Goal: Task Accomplishment & Management: Complete application form

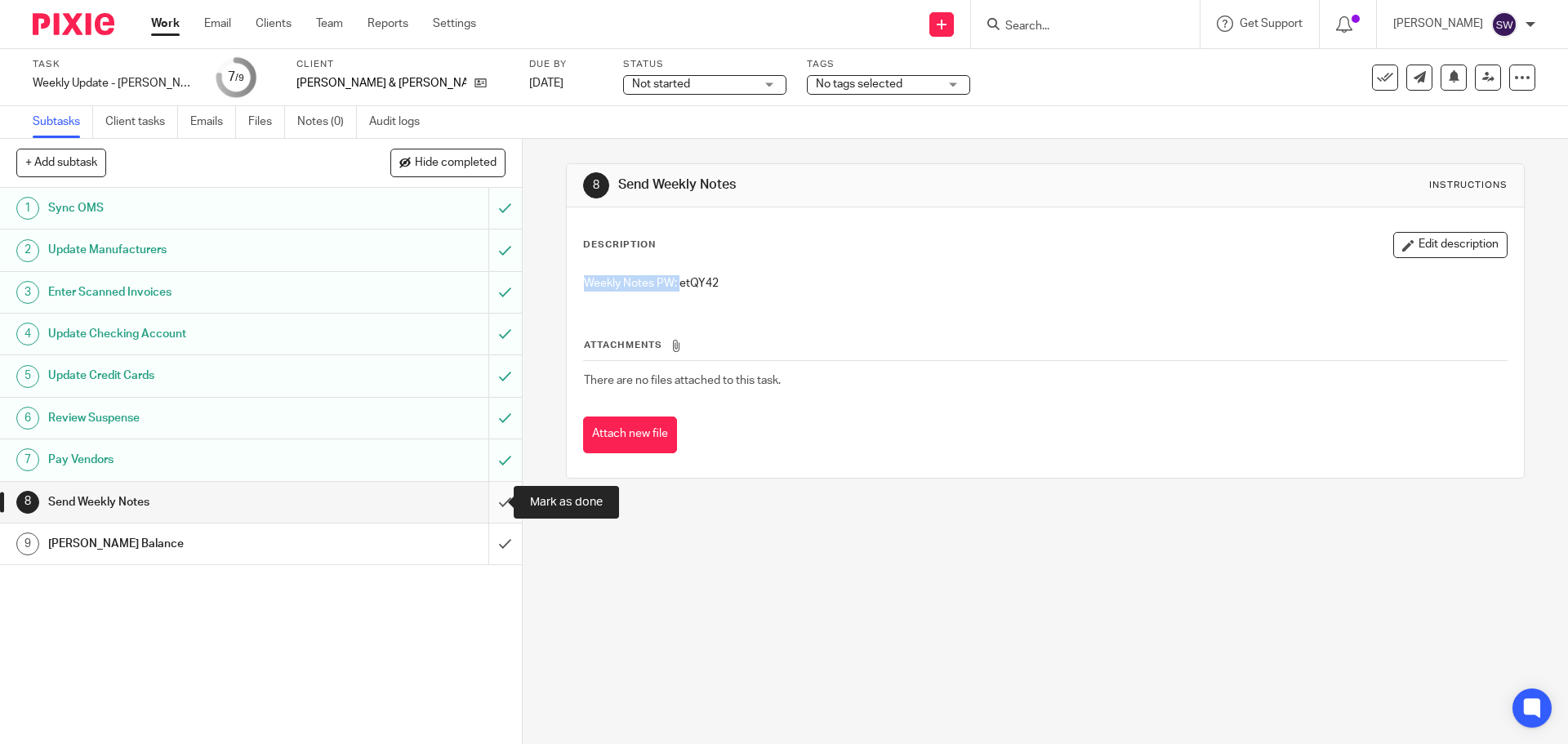
click at [502, 506] on input "submit" at bounding box center [261, 502] width 522 height 41
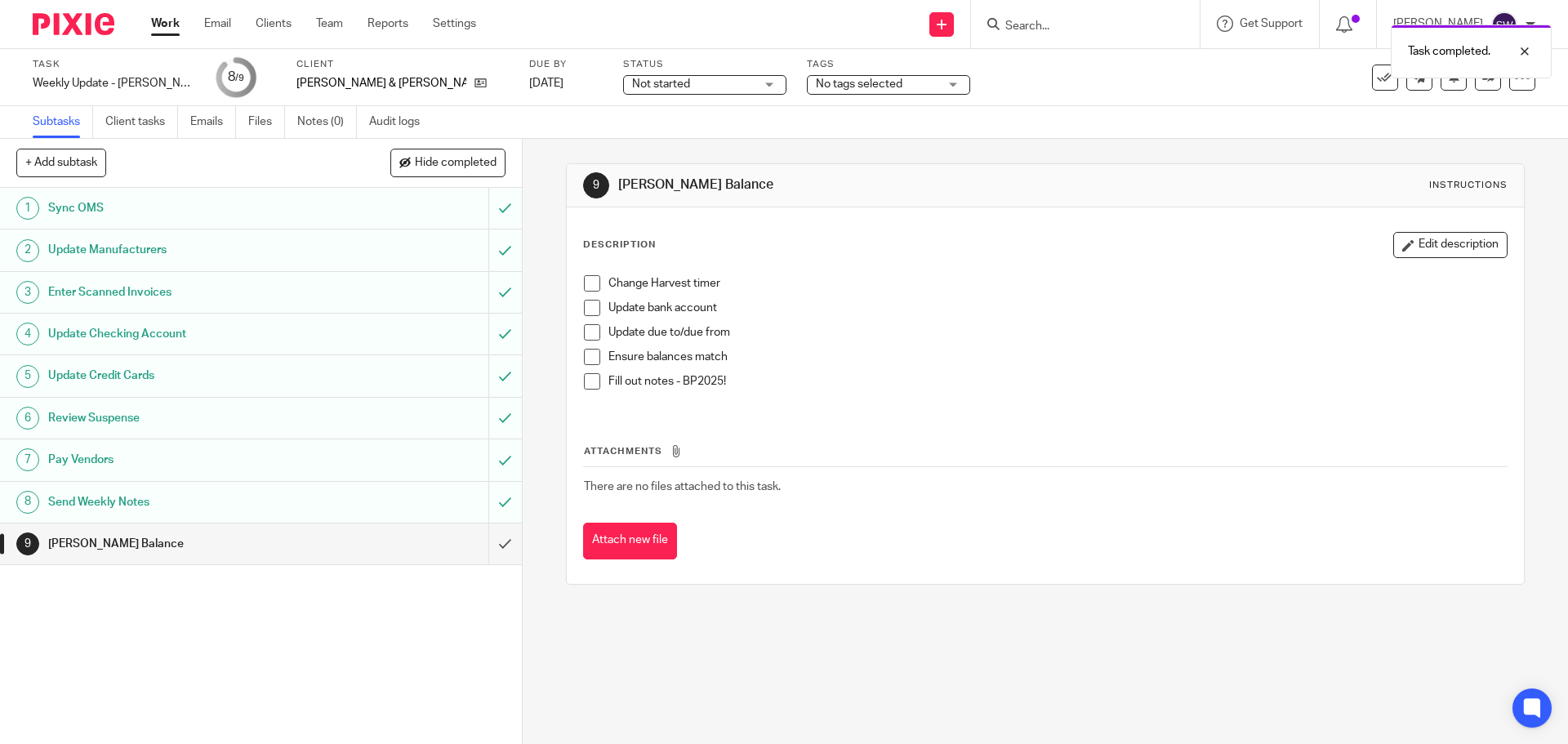
click at [590, 282] on span at bounding box center [592, 284] width 17 height 17
click at [587, 305] on span at bounding box center [592, 307] width 17 height 17
click at [591, 331] on span at bounding box center [592, 332] width 17 height 17
click at [593, 361] on span at bounding box center [592, 357] width 17 height 17
click at [590, 379] on span at bounding box center [592, 381] width 17 height 17
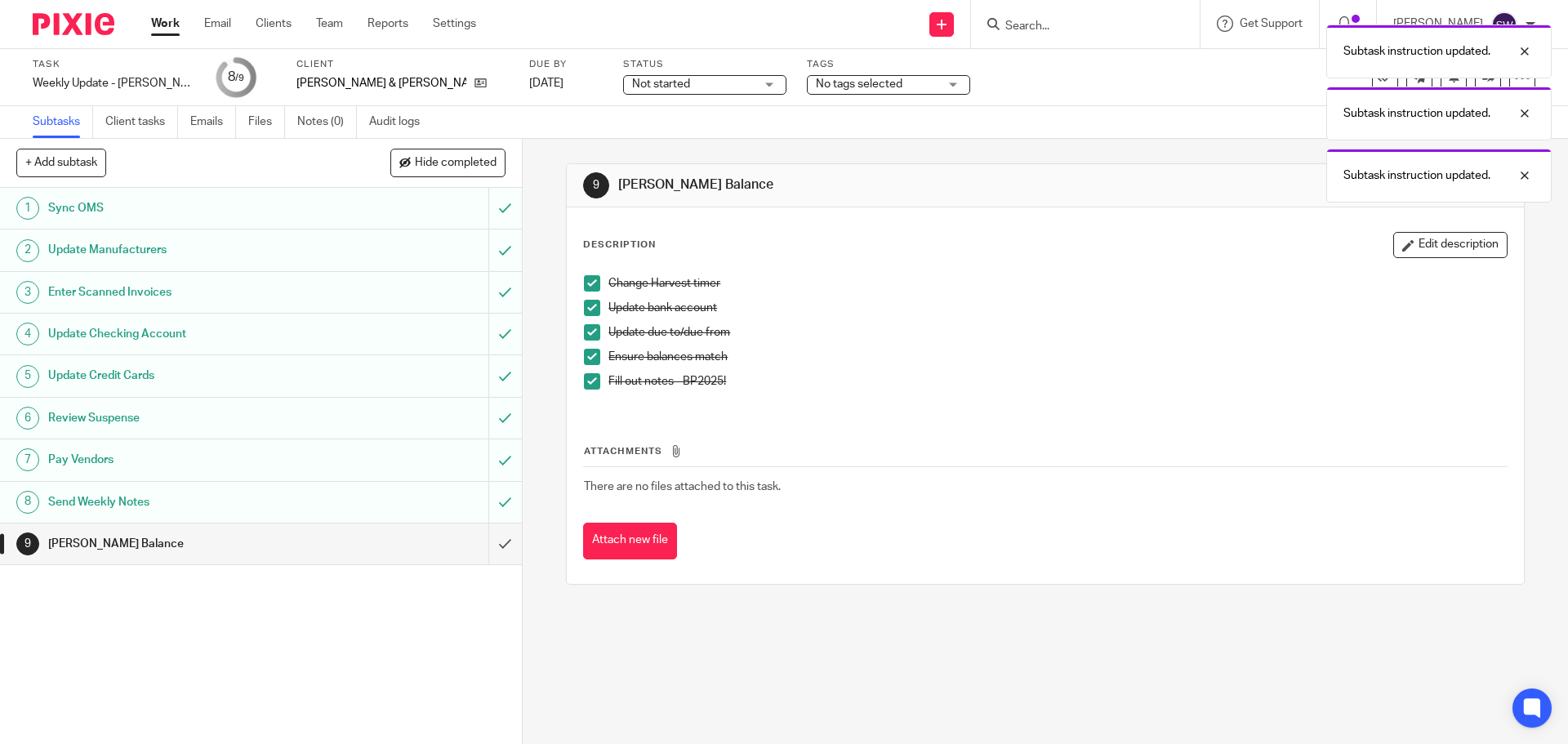
click at [710, 381] on p "Fill out notes - BP2025!" at bounding box center [1057, 381] width 898 height 17
drag, startPoint x: 734, startPoint y: 384, endPoint x: 682, endPoint y: 380, distance: 52.2
click at [682, 380] on p "Fill out notes - BP2025!" at bounding box center [1057, 381] width 898 height 17
copy p "BP2025!"
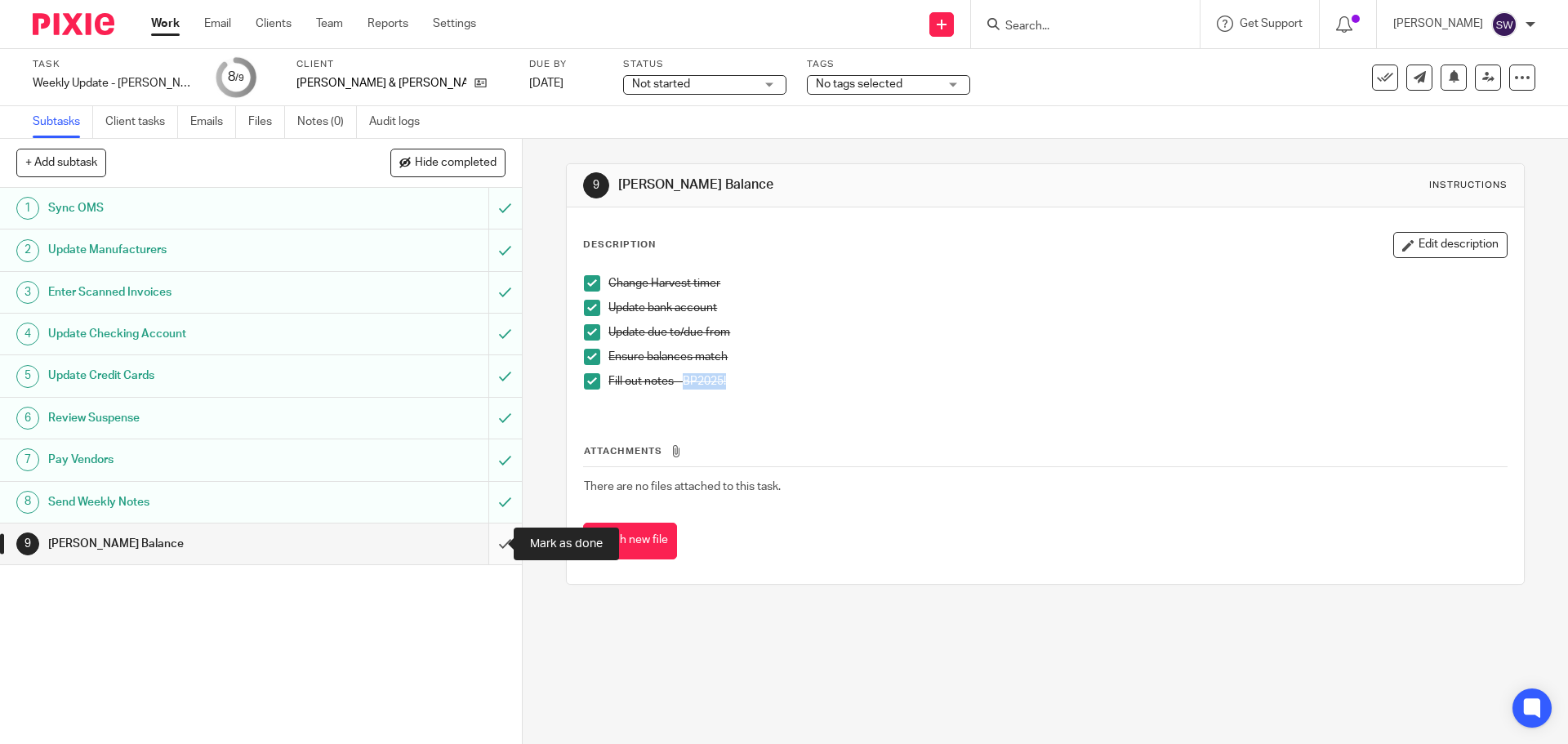
click at [498, 544] on input "submit" at bounding box center [261, 543] width 522 height 41
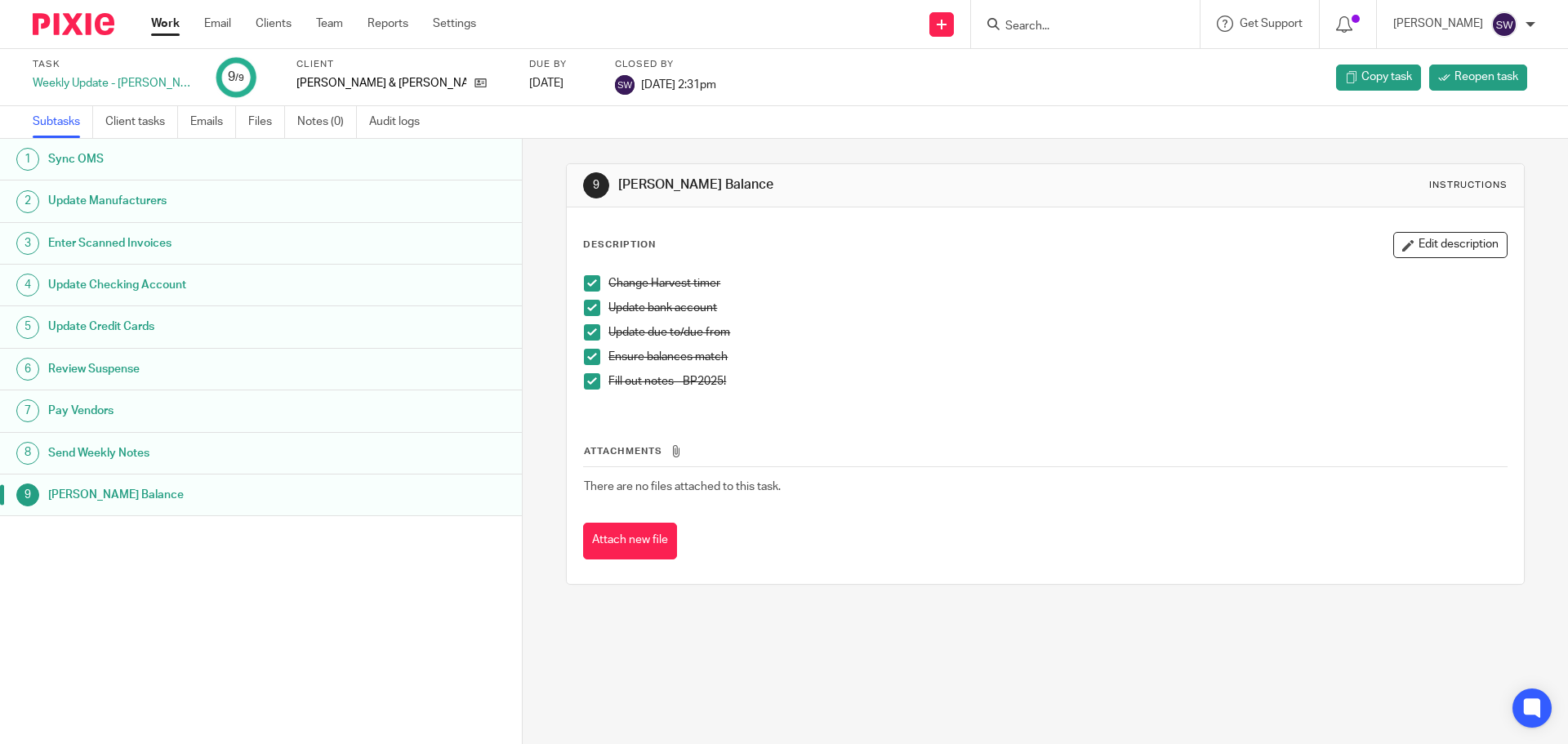
click at [152, 31] on link "Work" at bounding box center [165, 24] width 29 height 17
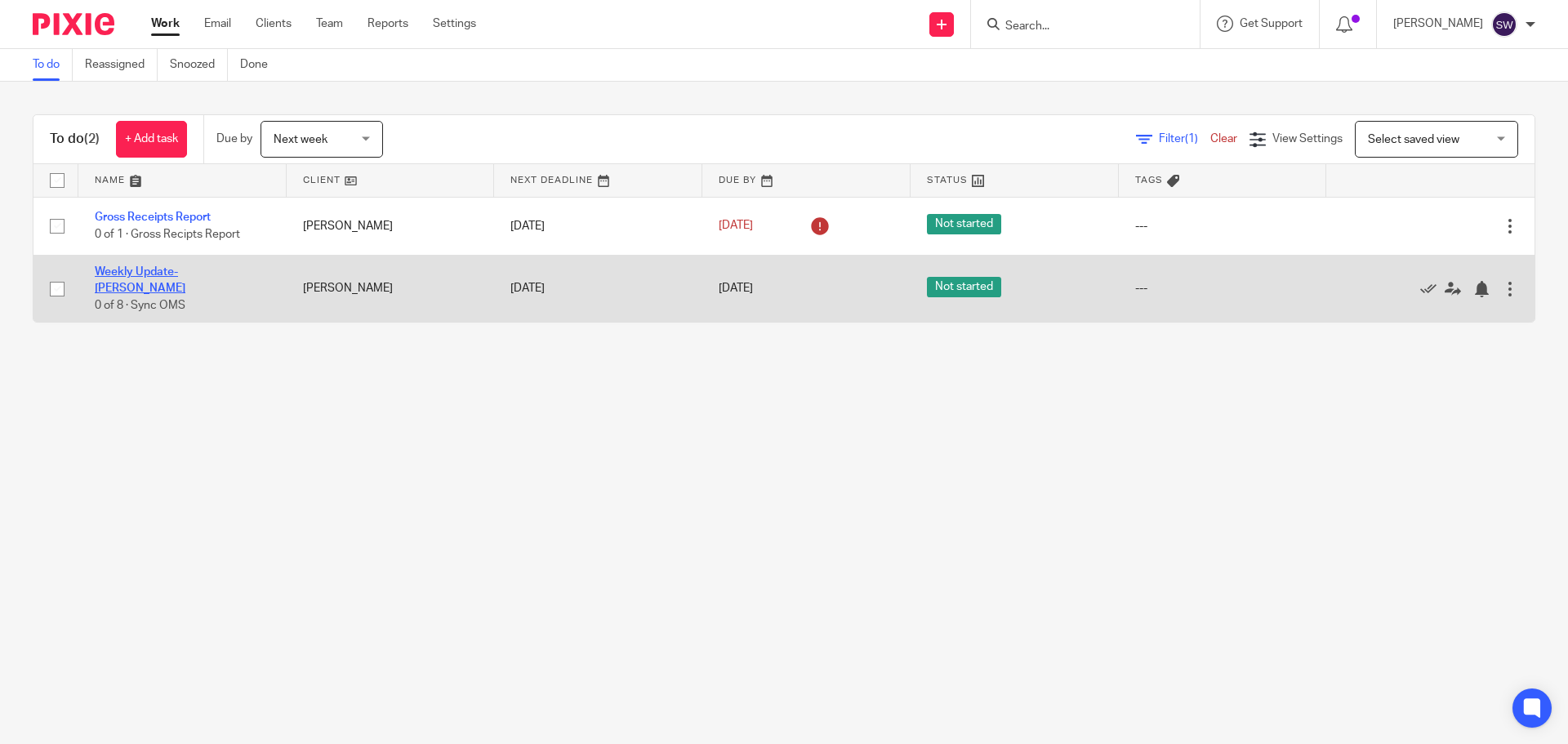
click at [186, 270] on link "Weekly Update- [PERSON_NAME]" at bounding box center [140, 281] width 91 height 28
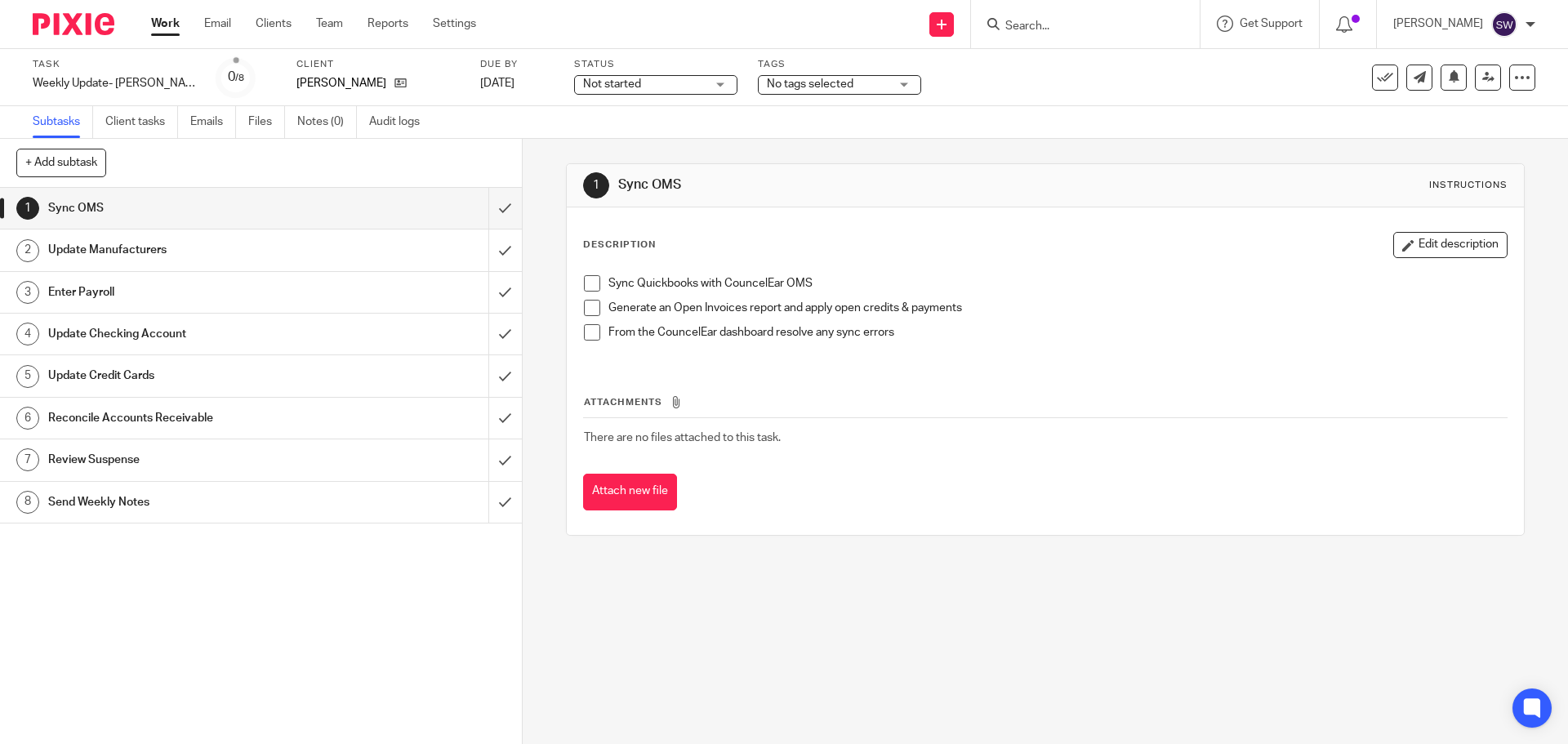
click at [592, 283] on span at bounding box center [592, 284] width 17 height 17
click at [584, 310] on span at bounding box center [592, 307] width 17 height 17
click at [584, 332] on span at bounding box center [592, 332] width 17 height 17
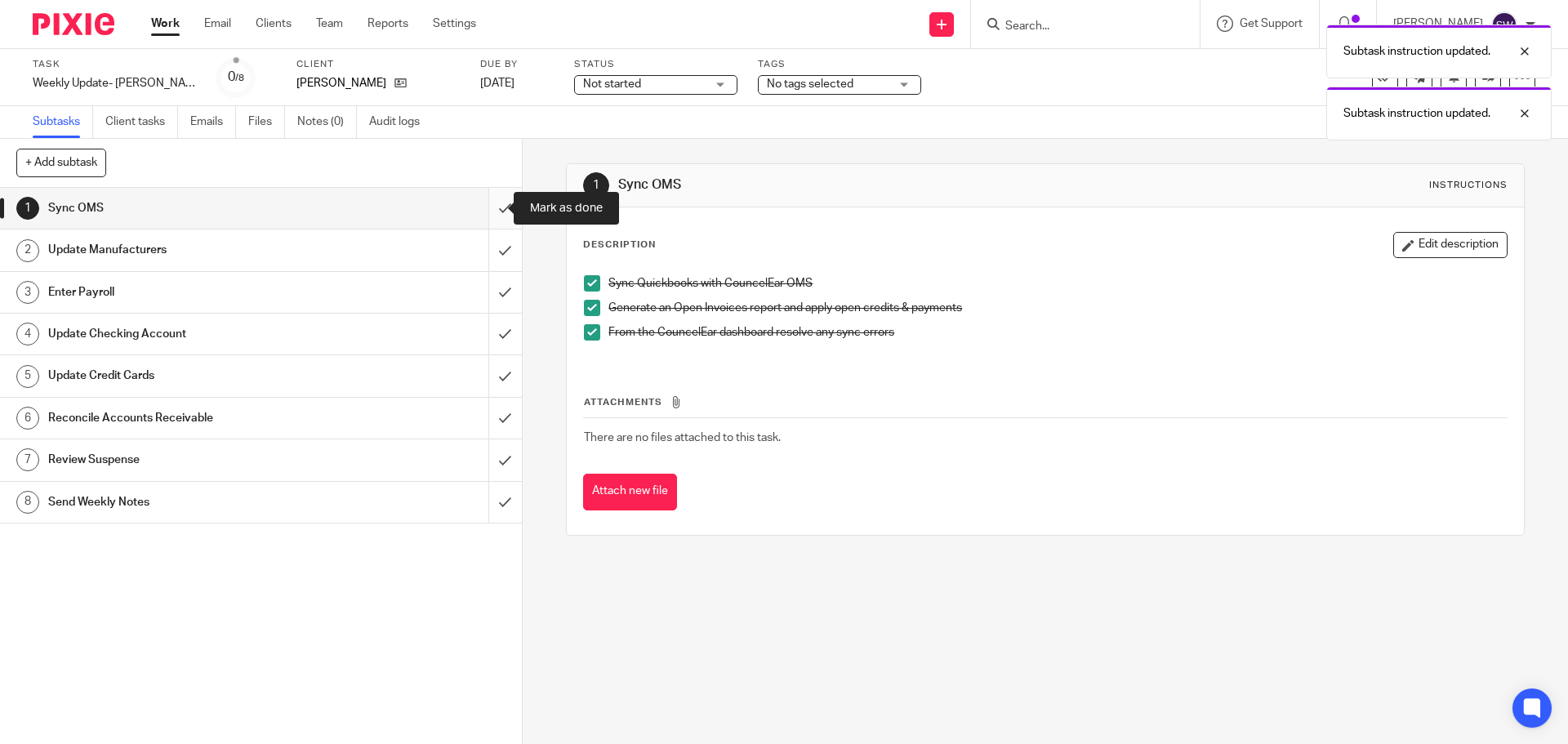
click at [474, 213] on input "submit" at bounding box center [261, 207] width 522 height 41
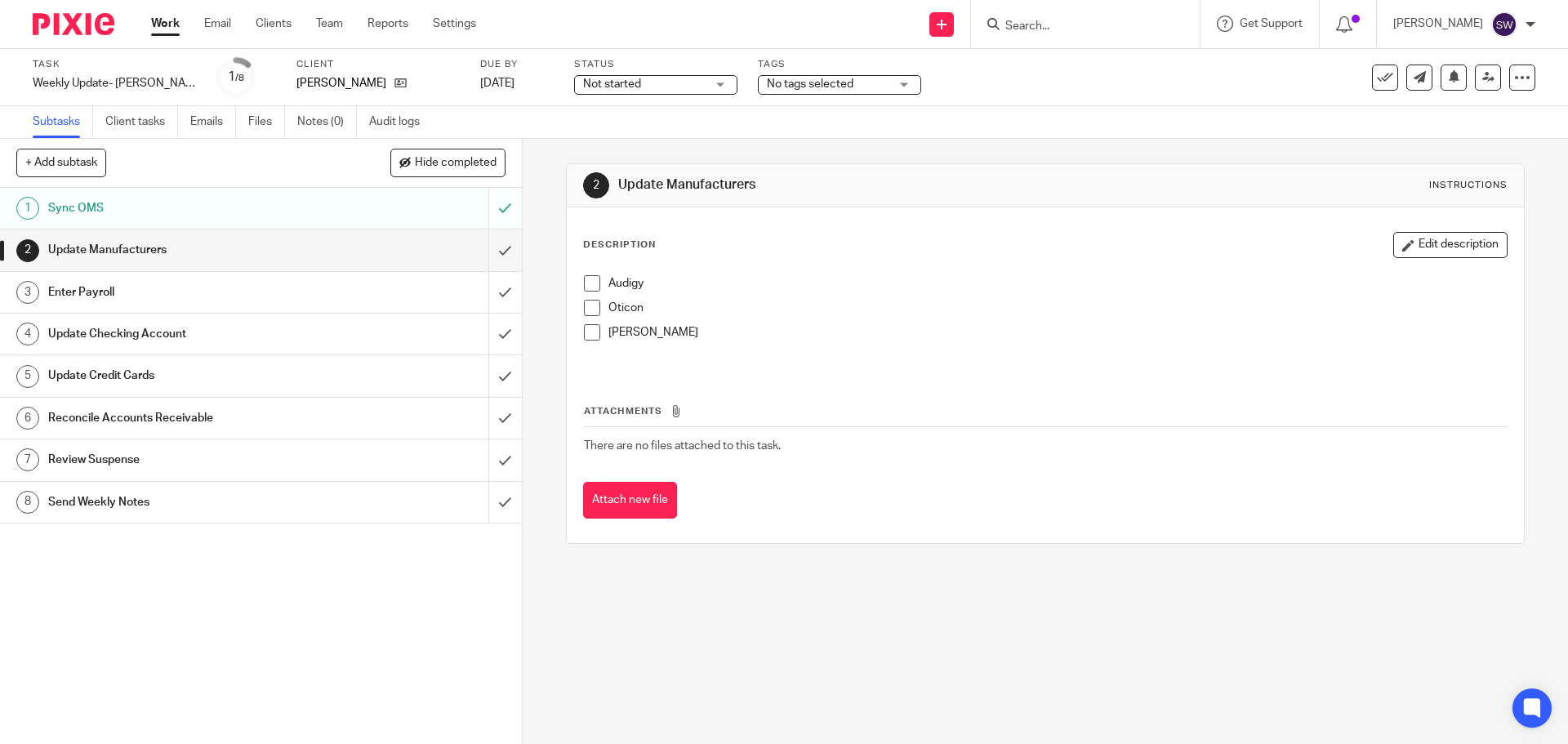
click at [587, 279] on span at bounding box center [592, 284] width 17 height 17
click at [595, 318] on li "Oticon" at bounding box center [1044, 311] width 922 height 25
click at [591, 315] on span at bounding box center [592, 307] width 17 height 17
click at [592, 334] on span at bounding box center [592, 332] width 17 height 17
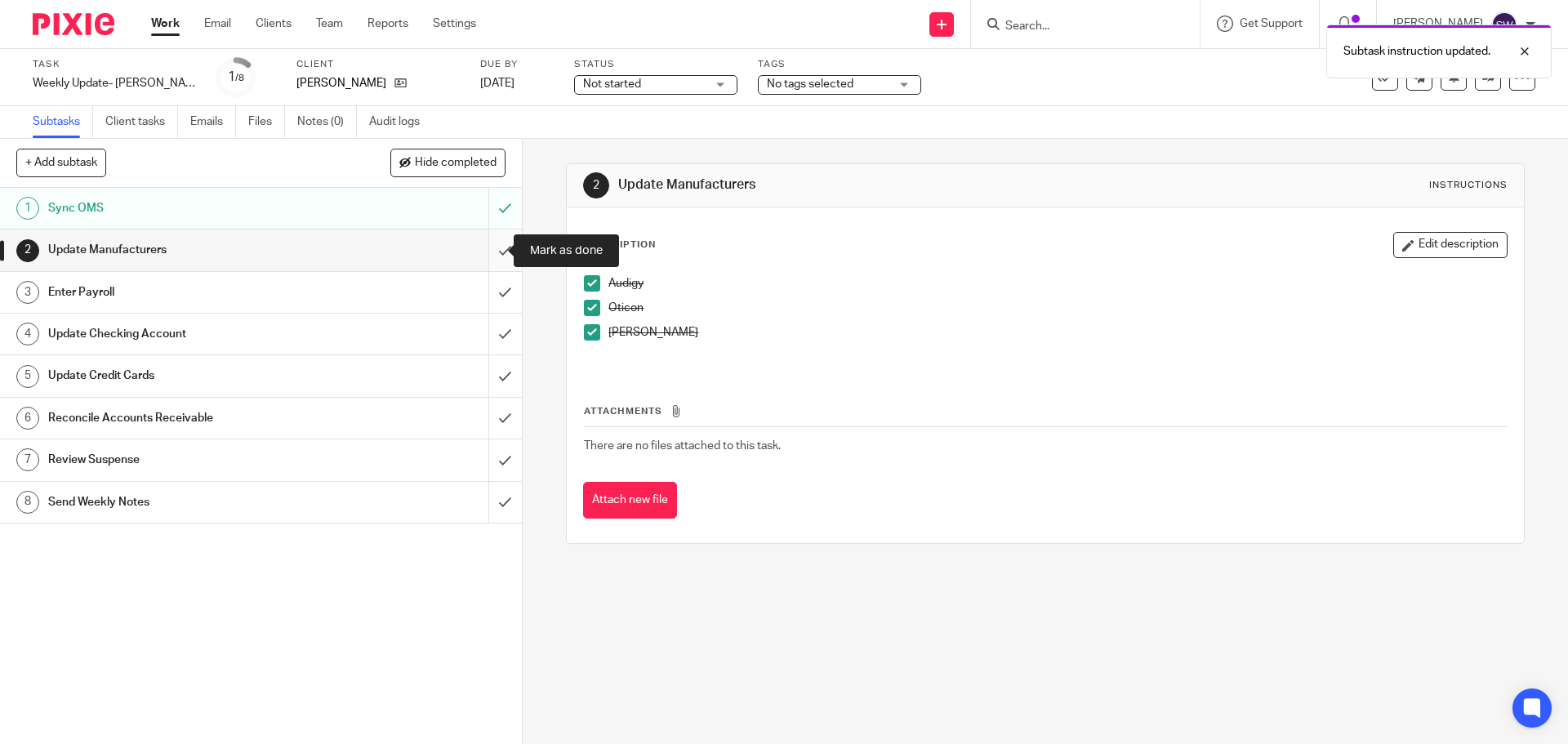
click at [493, 247] on input "submit" at bounding box center [261, 249] width 522 height 41
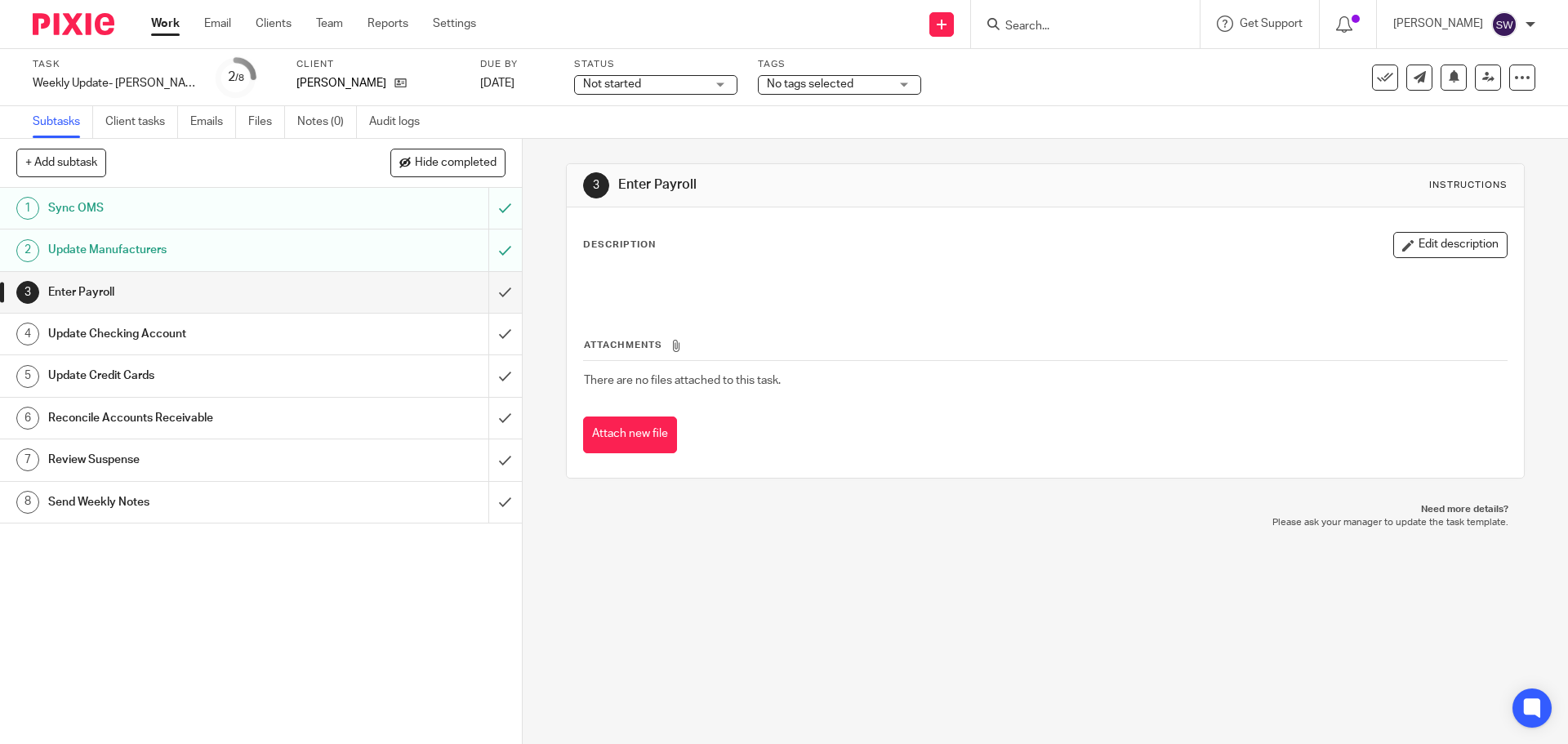
click at [1098, 592] on div "3 Enter Payroll Instructions Description Edit description Attachments There are…" at bounding box center [1045, 442] width 1045 height 606
click at [485, 288] on input "submit" at bounding box center [261, 291] width 522 height 41
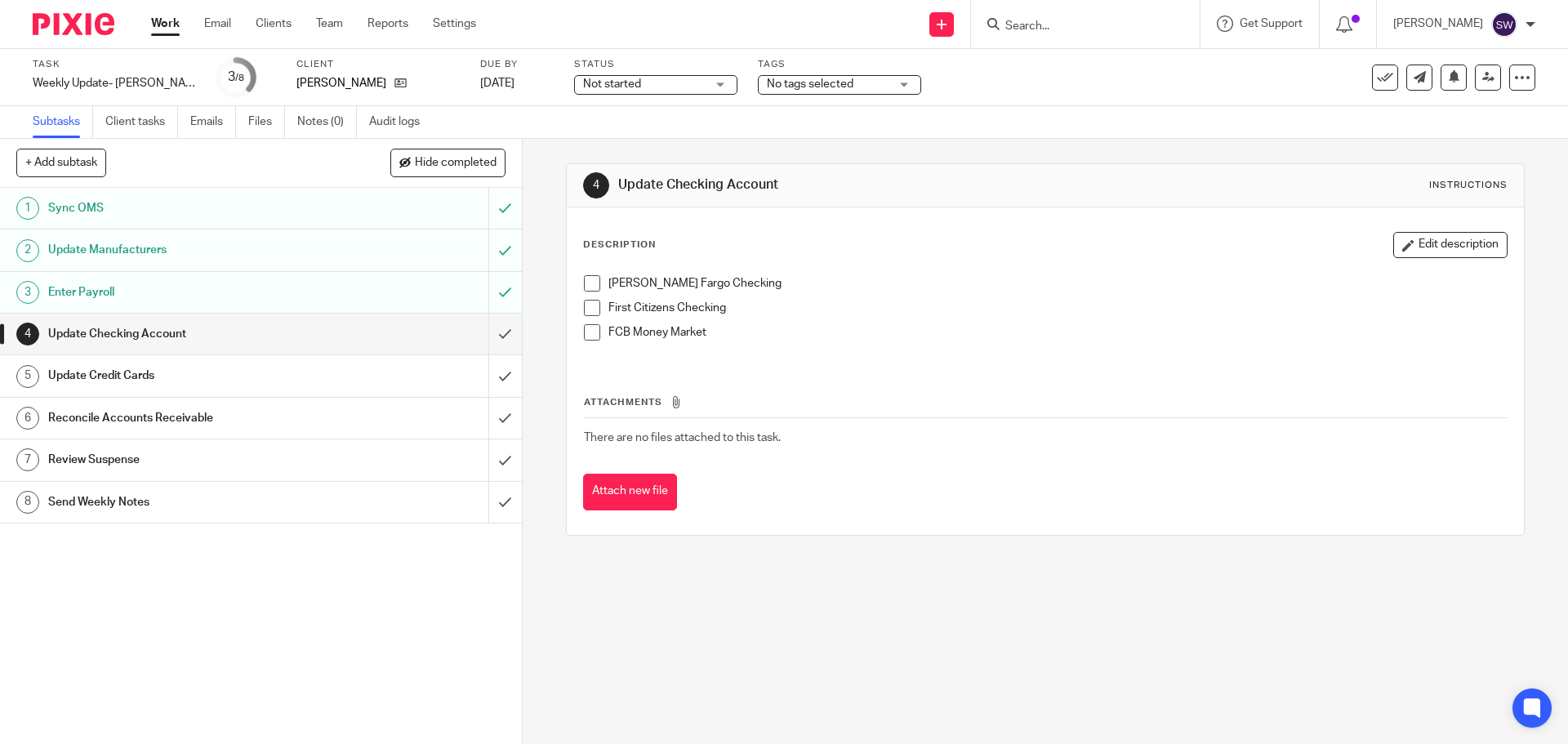
click at [586, 288] on span at bounding box center [592, 284] width 17 height 17
click at [587, 310] on span at bounding box center [592, 307] width 17 height 17
click at [587, 333] on span at bounding box center [592, 332] width 17 height 17
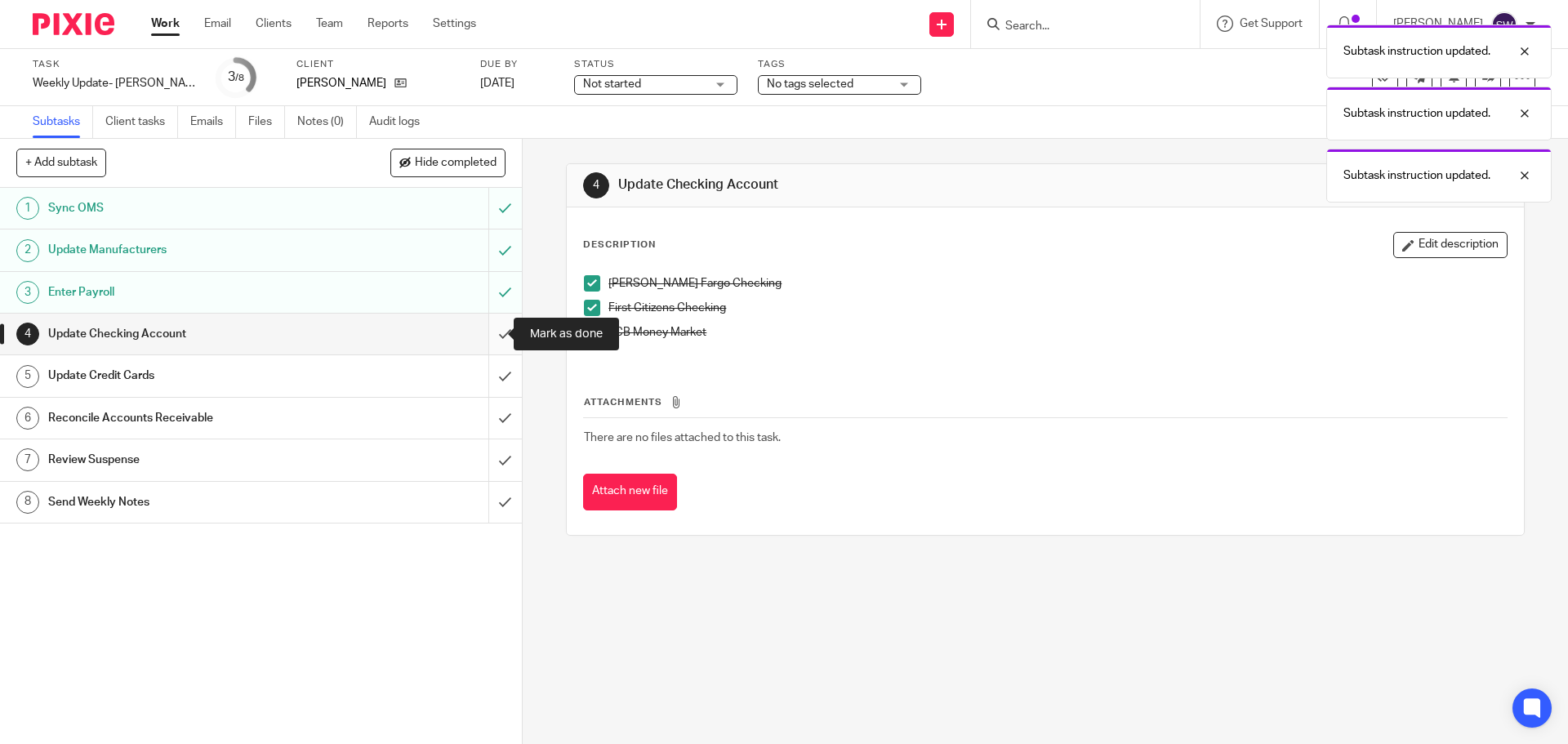
click at [480, 343] on input "submit" at bounding box center [261, 333] width 522 height 41
